Goal: Transaction & Acquisition: Purchase product/service

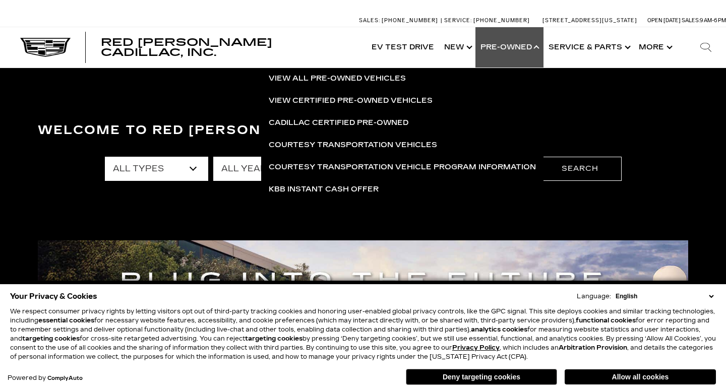
click at [235, 202] on div "Welcome to Red [PERSON_NAME] Cadillac, Inc. All Types New Used Certified Used D…" at bounding box center [363, 192] width 726 height 151
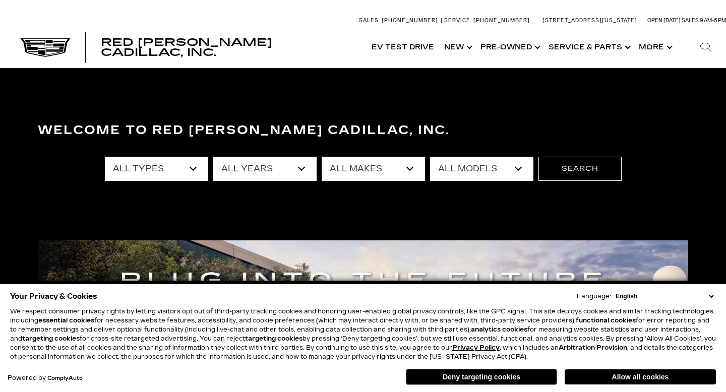
click at [350, 172] on select "All Makes Audi BMW Buick Cadillac Chevrolet Ford Honda Jeep Land Rover Lexus Me…" at bounding box center [373, 169] width 103 height 24
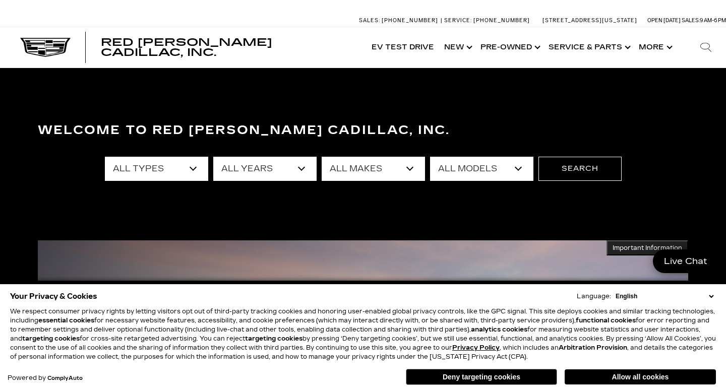
click at [390, 168] on select "All Makes Audi BMW Buick Cadillac Chevrolet Ford Honda Jeep Land Rover Lexus Me…" at bounding box center [373, 169] width 103 height 24
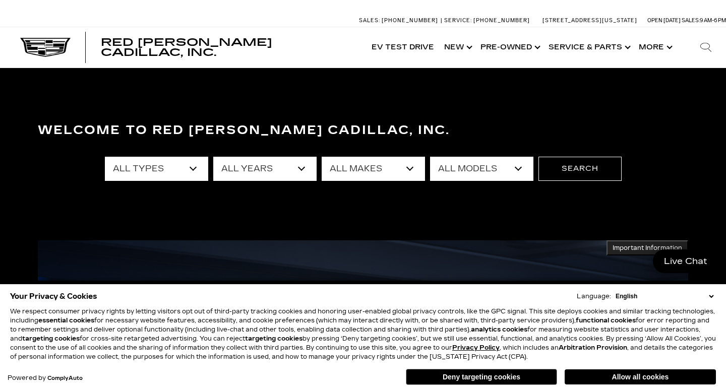
click at [378, 181] on div "All Types New Used Certified Used Demo All Years 2026 2025 2024 2023 2022 2021 …" at bounding box center [363, 169] width 517 height 40
click at [382, 175] on select "All Makes Audi BMW Buick Cadillac Chevrolet Ford Honda Jeep Land Rover Lexus Me…" at bounding box center [373, 169] width 103 height 24
select select "BMW"
click at [322, 157] on select "All Makes Audi BMW Buick Cadillac Chevrolet Ford Honda Jeep Land Rover Lexus Me…" at bounding box center [373, 169] width 103 height 24
click at [571, 180] on button "Search" at bounding box center [580, 169] width 83 height 24
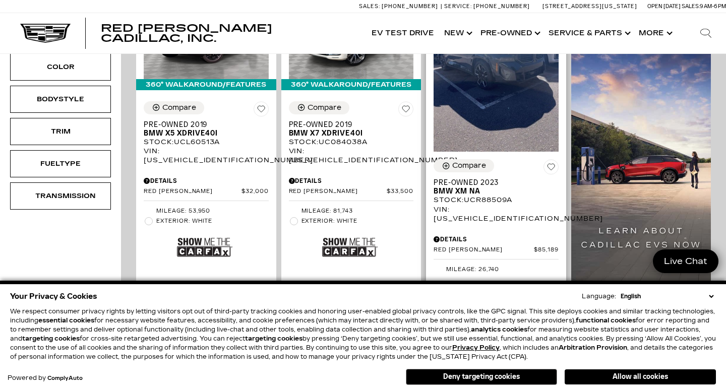
scroll to position [324, 0]
click at [488, 278] on img at bounding box center [494, 296] width 55 height 37
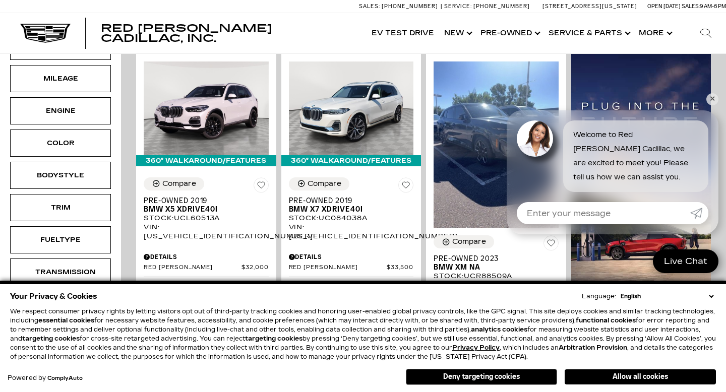
scroll to position [247, 0]
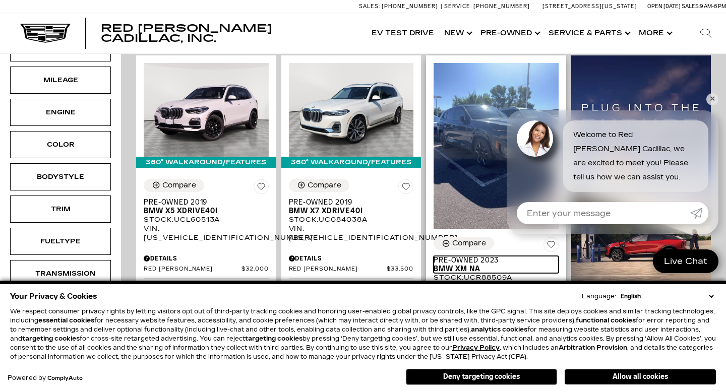
click at [464, 256] on span "Pre-Owned 2023" at bounding box center [493, 260] width 118 height 9
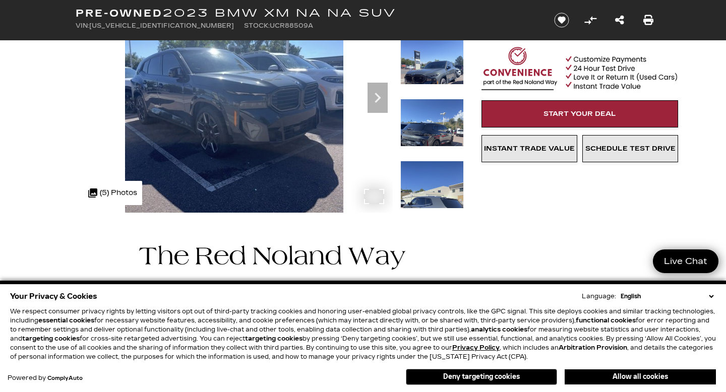
scroll to position [87, 0]
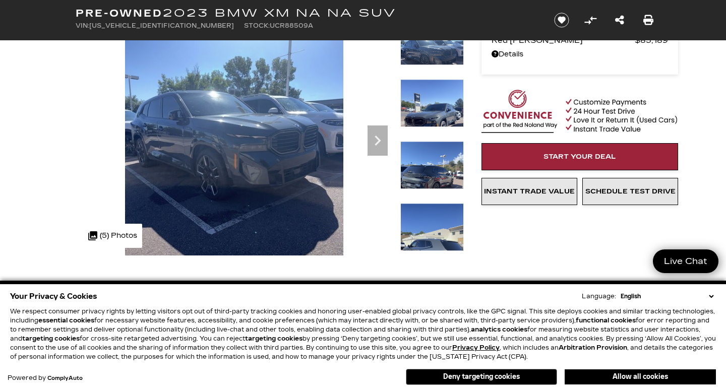
click at [434, 219] on img at bounding box center [433, 245] width 64 height 84
click at [379, 134] on icon "Next" at bounding box center [378, 141] width 20 height 20
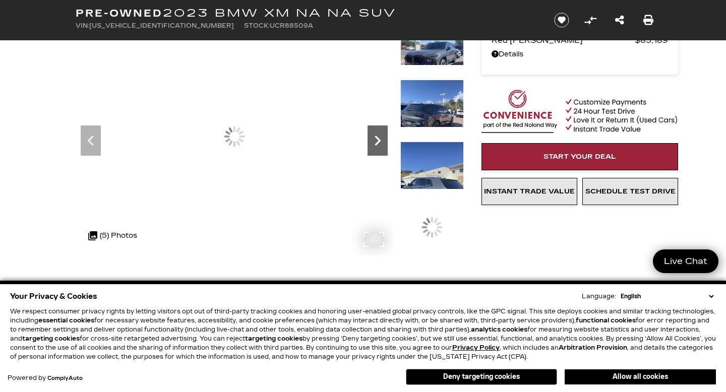
click at [379, 134] on icon "Next" at bounding box center [378, 141] width 20 height 20
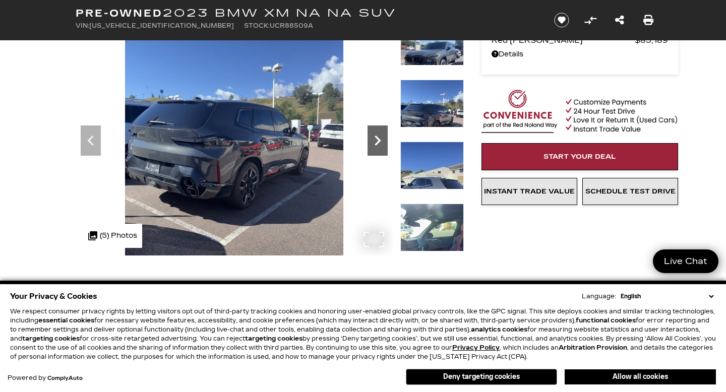
click at [379, 134] on icon "Next" at bounding box center [378, 141] width 20 height 20
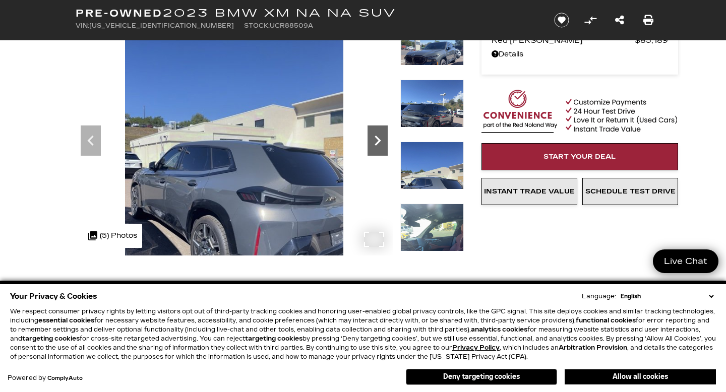
click at [379, 134] on icon "Next" at bounding box center [378, 141] width 20 height 20
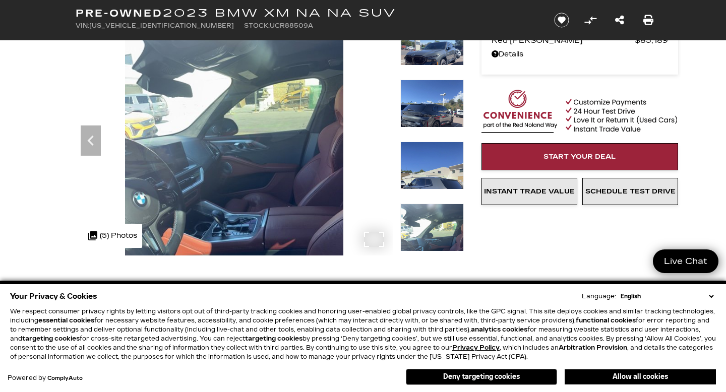
click at [379, 134] on img at bounding box center [234, 164] width 317 height 292
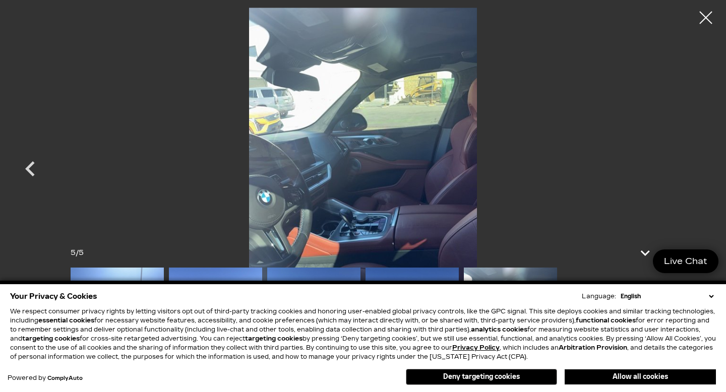
scroll to position [189, 0]
click at [709, 19] on div at bounding box center [706, 18] width 27 height 27
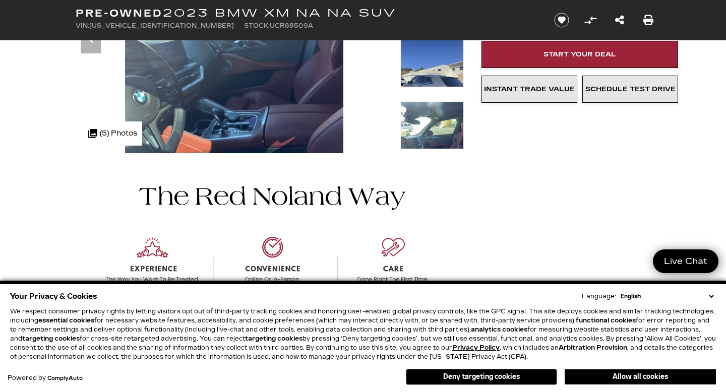
scroll to position [0, 0]
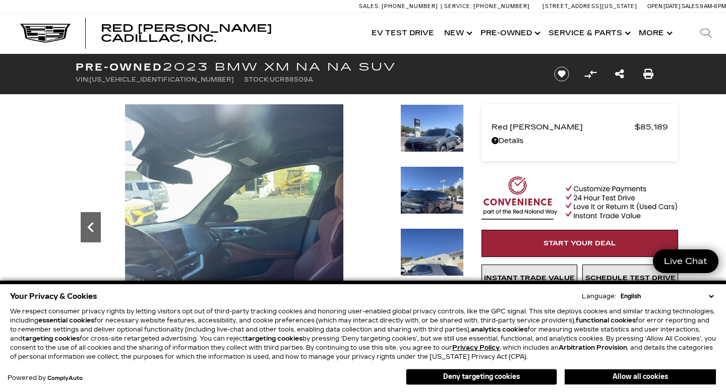
click at [91, 227] on icon "Previous" at bounding box center [91, 227] width 20 height 20
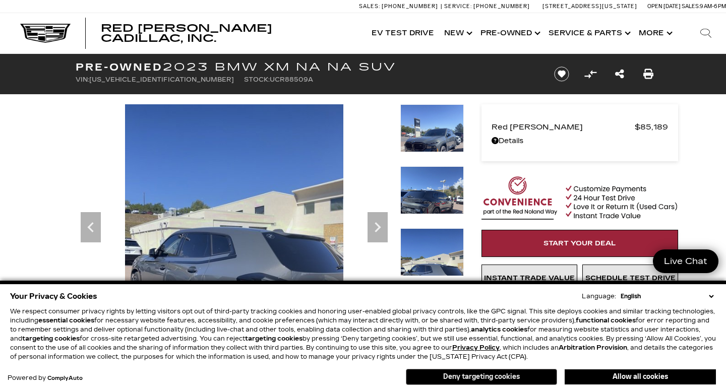
click at [511, 379] on button "Deny targeting cookies" at bounding box center [481, 377] width 151 height 16
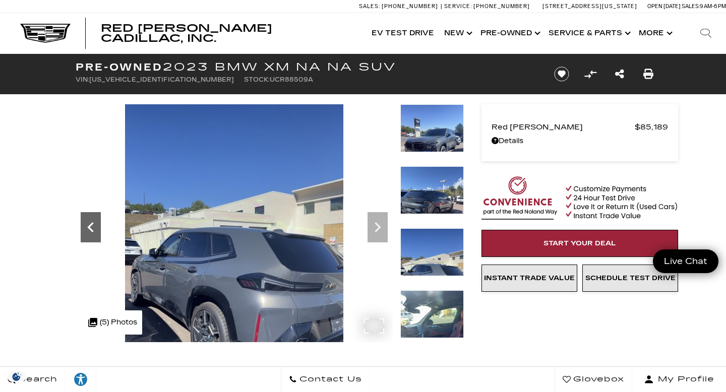
click at [95, 222] on icon "Previous" at bounding box center [91, 227] width 20 height 20
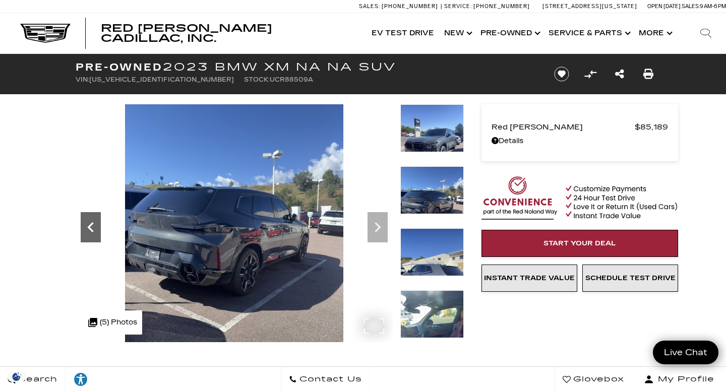
click at [89, 223] on icon "Previous" at bounding box center [91, 227] width 20 height 20
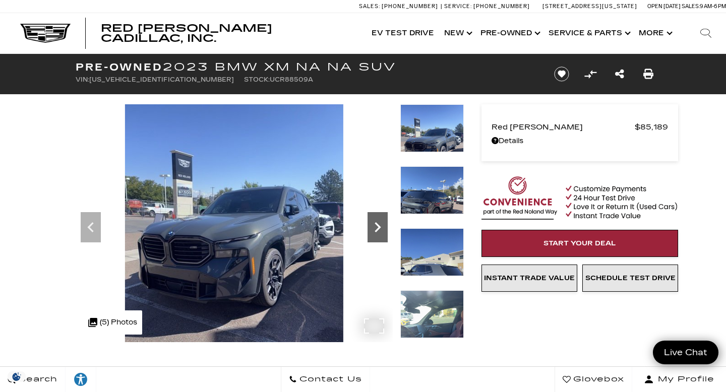
click at [375, 232] on icon "Next" at bounding box center [378, 227] width 20 height 20
